Goal: Information Seeking & Learning: Check status

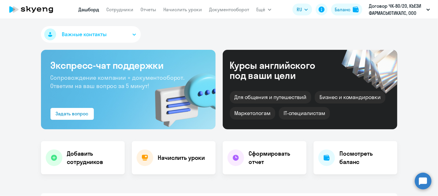
select select "30"
click at [128, 11] on link "Сотрудники" at bounding box center [120, 10] width 27 height 6
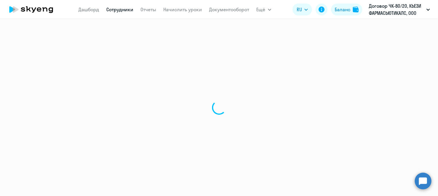
select select "30"
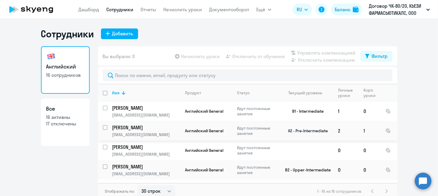
click at [265, 131] on p "Идут постоянные занятия" at bounding box center [257, 131] width 41 height 11
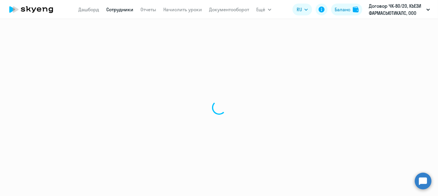
select select "english"
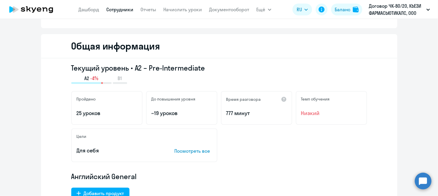
scroll to position [56, 0]
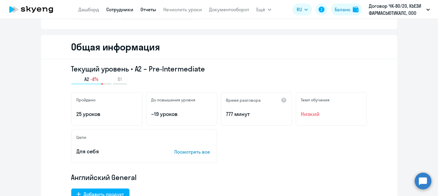
click at [149, 12] on link "Отчеты" at bounding box center [149, 10] width 16 height 6
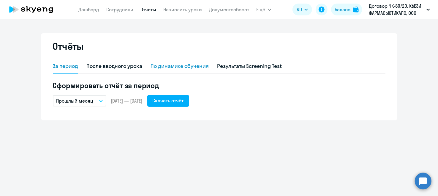
click at [163, 67] on div "По динамике обучения" at bounding box center [179, 66] width 58 height 8
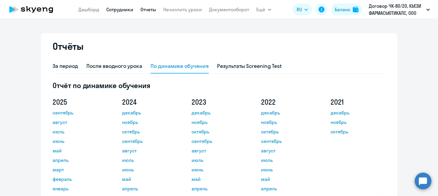
click at [126, 10] on link "Сотрудники" at bounding box center [120, 10] width 27 height 6
select select "30"
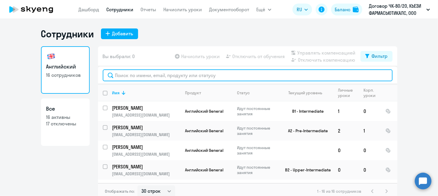
click at [160, 80] on input "text" at bounding box center [248, 75] width 290 height 12
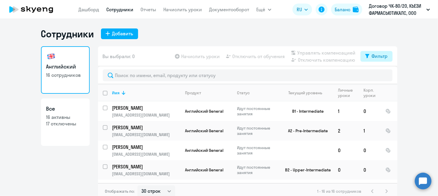
click at [360, 58] on button "Фильтр" at bounding box center [376, 56] width 32 height 11
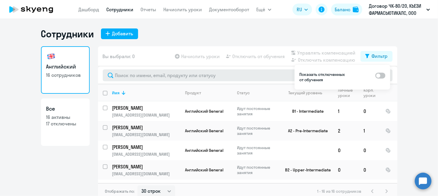
drag, startPoint x: 238, startPoint y: 69, endPoint x: 236, endPoint y: 72, distance: 3.4
click at [237, 69] on div at bounding box center [247, 75] width 299 height 18
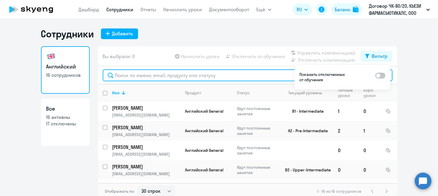
click at [234, 73] on input "text" at bounding box center [248, 75] width 290 height 12
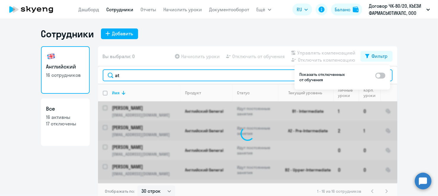
type input "a"
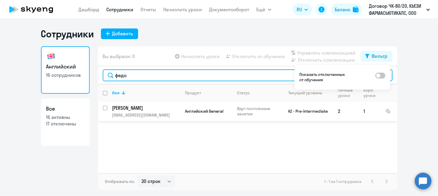
type input "федо"
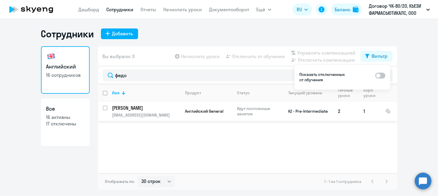
click at [186, 114] on p "Английский General" at bounding box center [206, 111] width 43 height 5
select select "english"
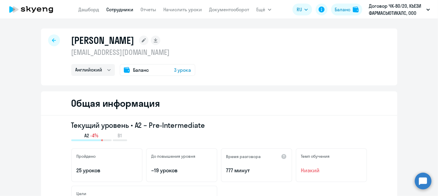
click at [53, 40] on div at bounding box center [54, 40] width 12 height 12
select select "30"
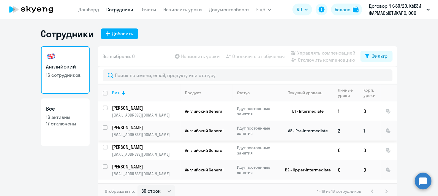
click at [336, 131] on td "2" at bounding box center [346, 131] width 26 height 20
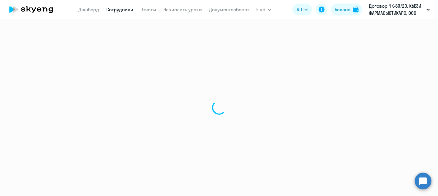
select select "english"
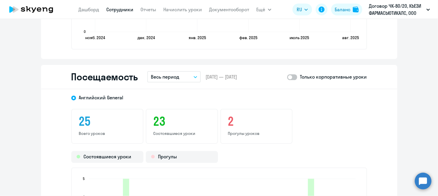
scroll to position [771, 0]
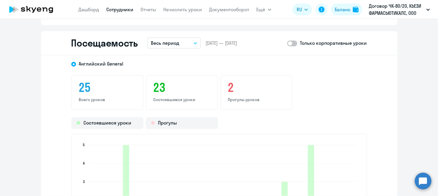
click at [294, 43] on span at bounding box center [292, 43] width 10 height 6
click at [287, 43] on input "checkbox" at bounding box center [287, 43] width 0 height 0
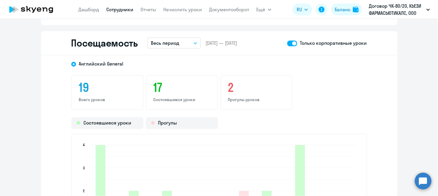
click at [194, 42] on icon "button" at bounding box center [195, 42] width 3 height 1
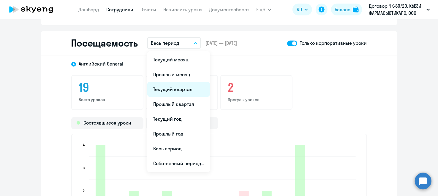
click at [185, 88] on li "Текущий квартал" at bounding box center [178, 89] width 63 height 15
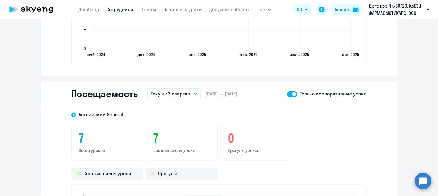
scroll to position [712, 0]
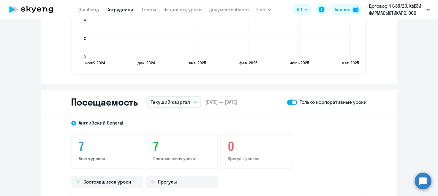
click at [288, 102] on span at bounding box center [292, 102] width 10 height 6
click at [287, 102] on input "checkbox" at bounding box center [287, 102] width 0 height 0
checkbox input "false"
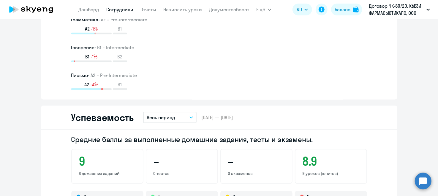
scroll to position [445, 0]
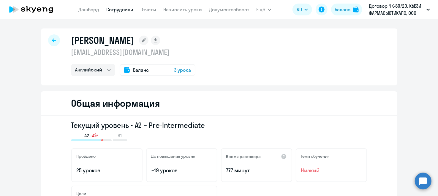
select select "30"
